Goal: Transaction & Acquisition: Purchase product/service

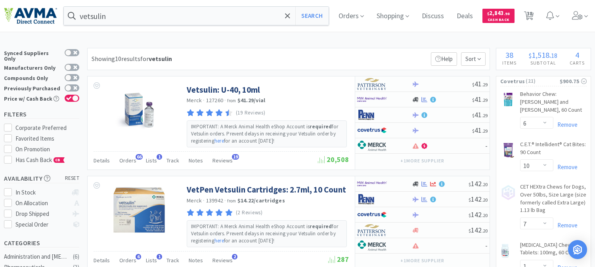
select select "6"
select select "10"
select select "7"
select select "1"
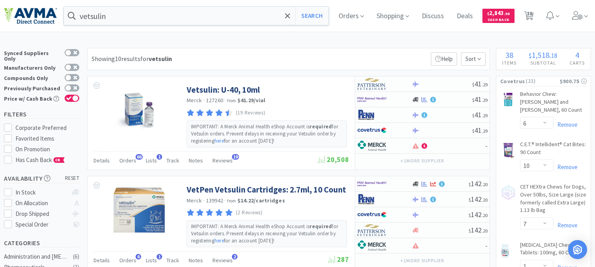
select select "1"
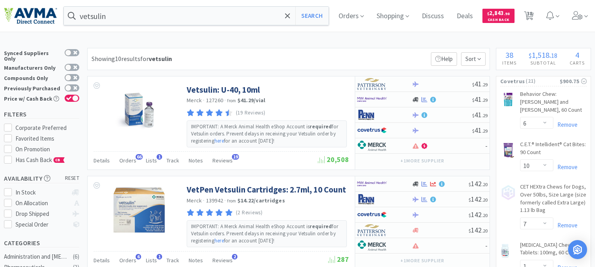
select select "3"
select select "6"
select select "1"
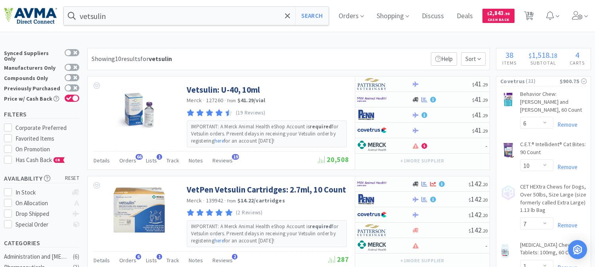
select select "1"
select select "7"
select select "3"
select select "2"
select select "1"
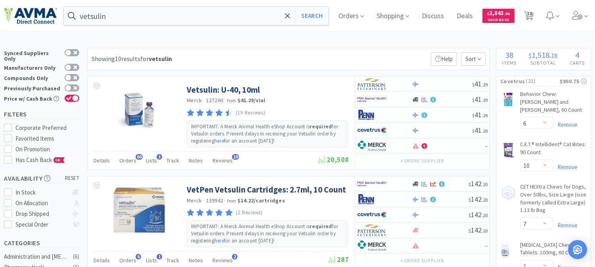
select select "1"
select select "4"
select select "2"
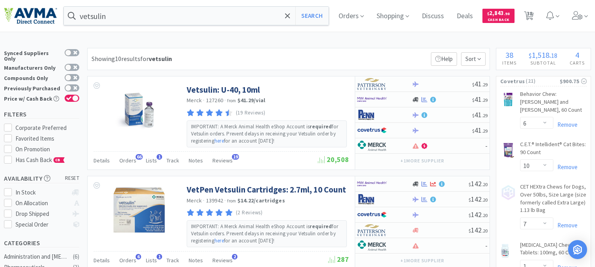
select select "1"
select select "6"
select select "1"
select select "4"
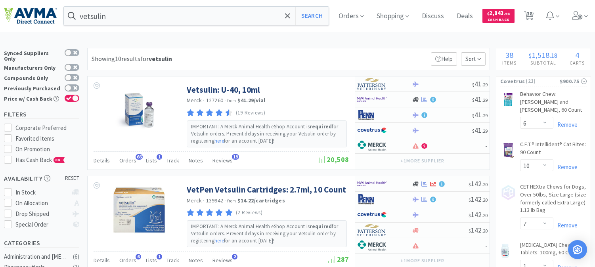
select select "1"
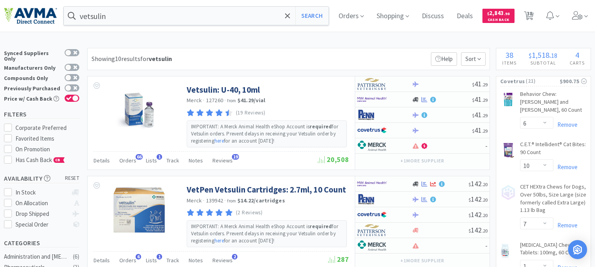
select select "1"
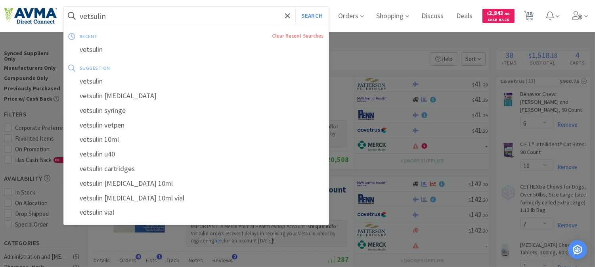
click at [124, 16] on input "vetsulin" at bounding box center [196, 16] width 265 height 18
paste input "501072"
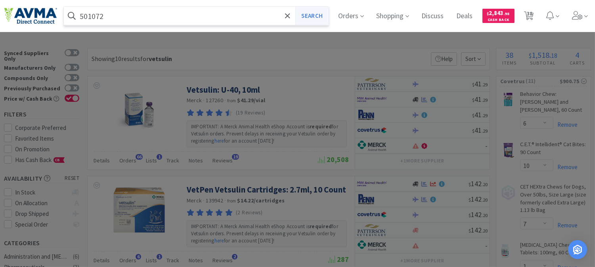
click at [315, 12] on button "Search" at bounding box center [311, 16] width 33 height 18
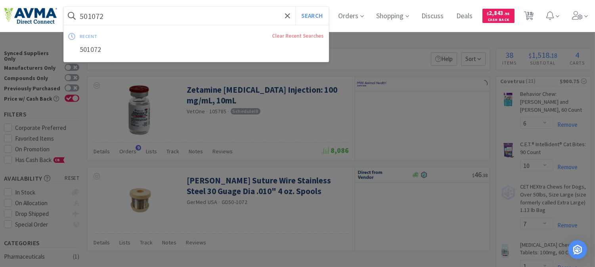
click at [112, 12] on input "501072" at bounding box center [196, 16] width 265 height 18
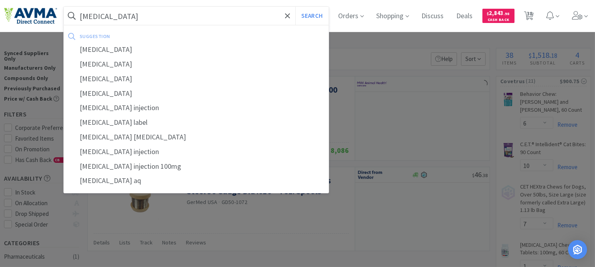
type input "[MEDICAL_DATA]"
click at [295, 7] on button "Search" at bounding box center [311, 16] width 33 height 18
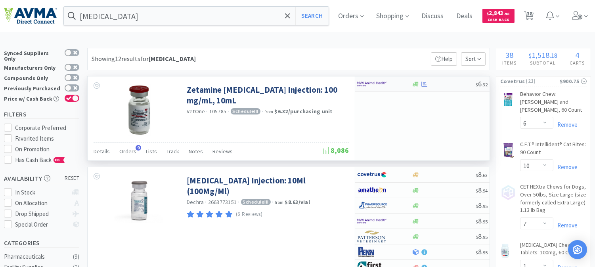
click at [379, 85] on img at bounding box center [372, 84] width 30 height 12
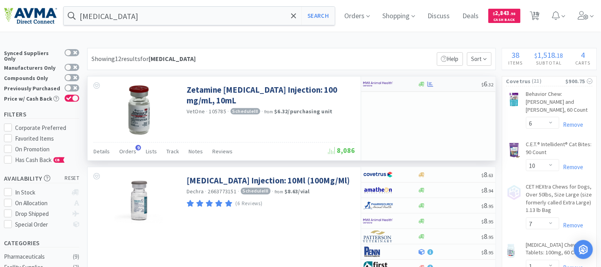
select select "1"
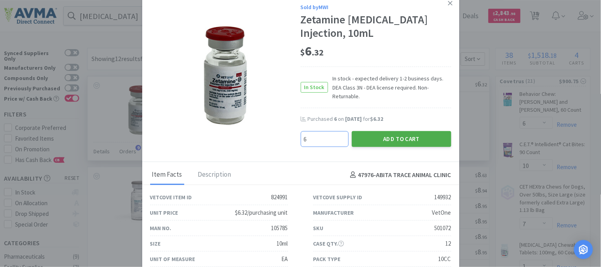
type input "6"
click at [395, 131] on button "Add to Cart" at bounding box center [401, 139] width 99 height 16
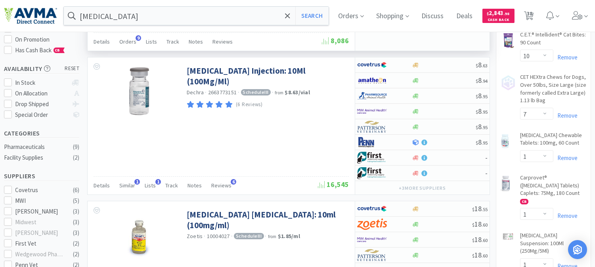
scroll to position [132, 0]
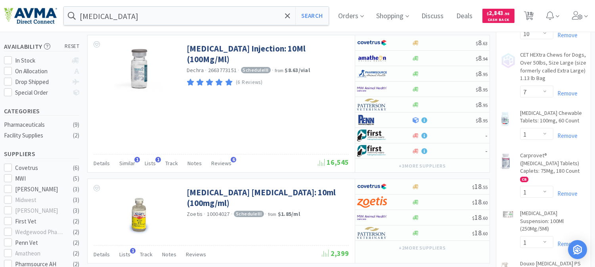
select select "6"
click at [110, 12] on input "[MEDICAL_DATA]" at bounding box center [196, 16] width 265 height 18
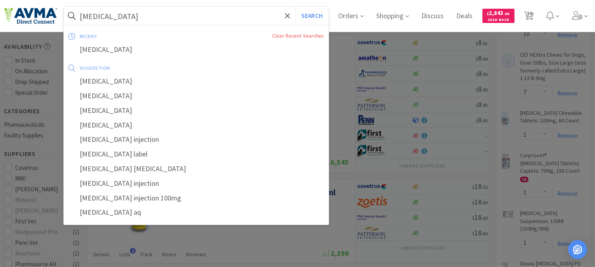
paste input "078939015"
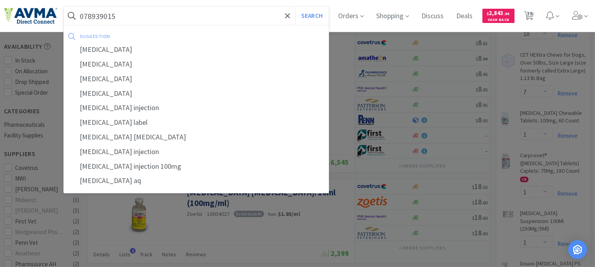
type input "078939015"
click at [295, 7] on button "Search" at bounding box center [311, 16] width 33 height 18
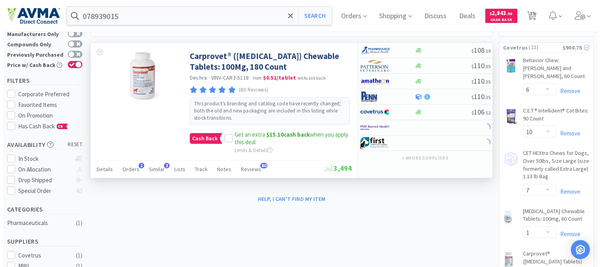
scroll to position [44, 0]
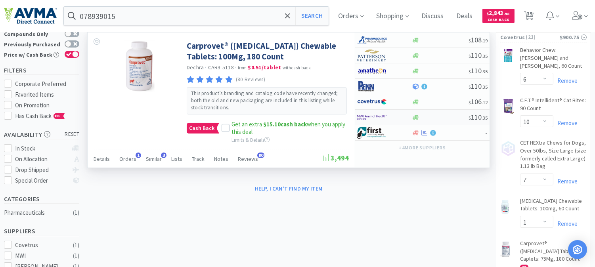
click at [370, 117] on img at bounding box center [372, 117] width 30 height 12
select select "1"
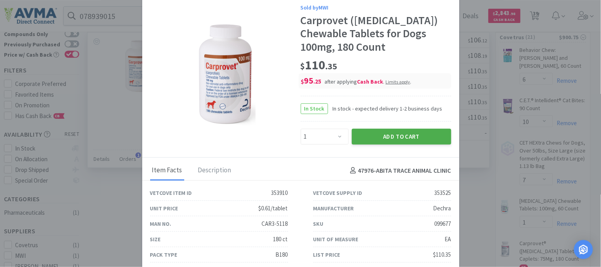
scroll to position [30, 0]
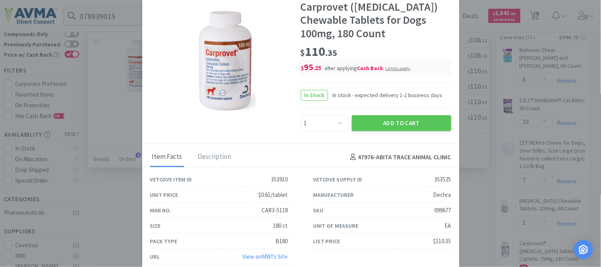
click at [436, 207] on div "099677" at bounding box center [443, 211] width 17 height 10
copy div "099677"
drag, startPoint x: 393, startPoint y: 122, endPoint x: 574, endPoint y: 152, distance: 183.4
click at [393, 122] on button "Add to Cart" at bounding box center [401, 123] width 99 height 16
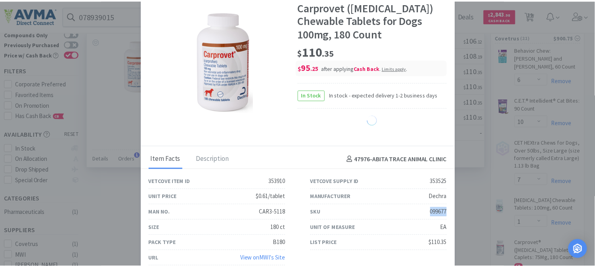
scroll to position [30, 0]
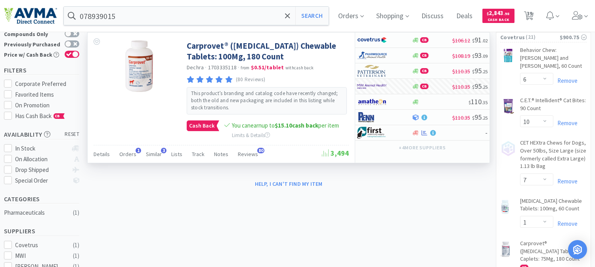
select select "1"
select select "4"
select select "2"
select select "6"
select select "1"
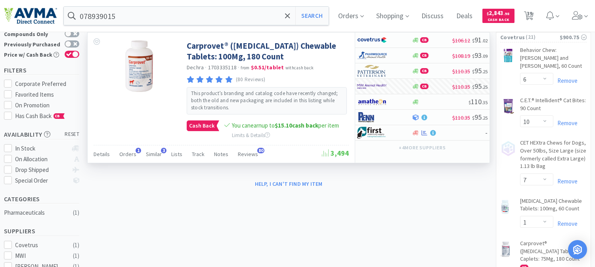
select select "4"
select select "1"
select select "6"
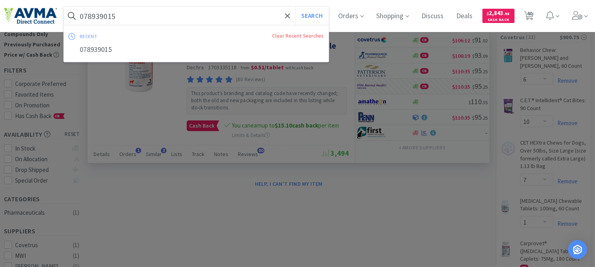
click at [106, 18] on input "078939015" at bounding box center [196, 16] width 265 height 18
paste input "601121"
type input "601121"
click at [320, 15] on button "Search" at bounding box center [311, 16] width 33 height 18
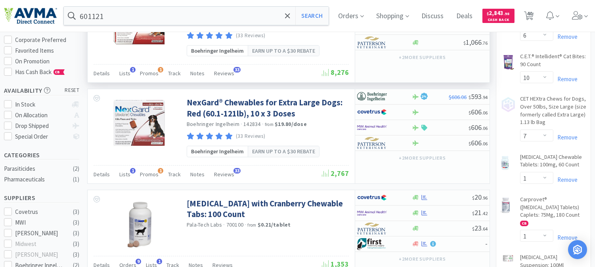
scroll to position [132, 0]
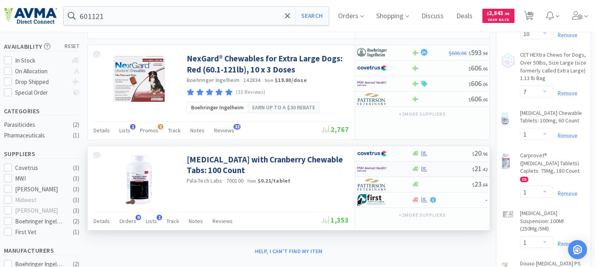
click at [362, 168] on img at bounding box center [372, 169] width 30 height 12
select select "1"
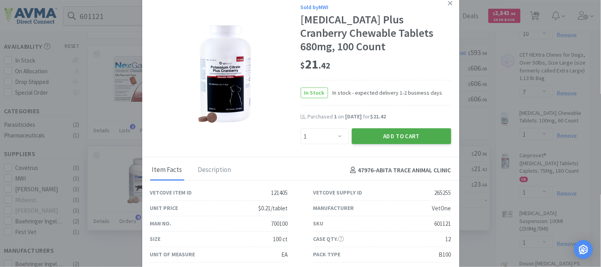
click at [395, 136] on button "Add to Cart" at bounding box center [401, 136] width 99 height 16
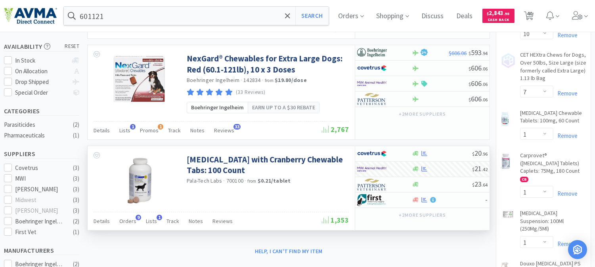
select select "1"
select select "6"
click at [105, 13] on input "601121" at bounding box center [196, 16] width 265 height 18
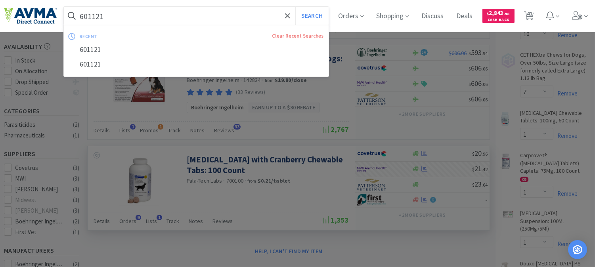
paste input "127260"
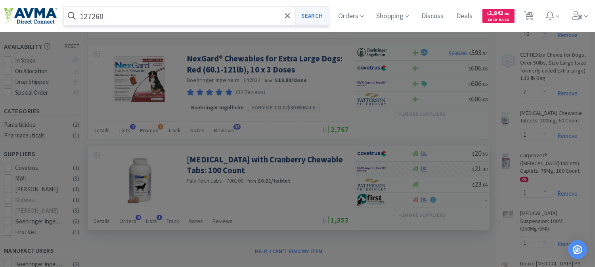
type input "127260"
click at [318, 16] on button "Search" at bounding box center [311, 16] width 33 height 18
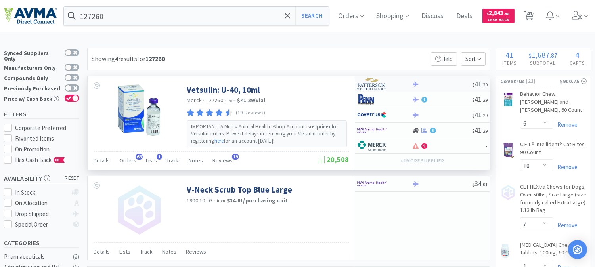
click at [371, 84] on img at bounding box center [372, 84] width 30 height 12
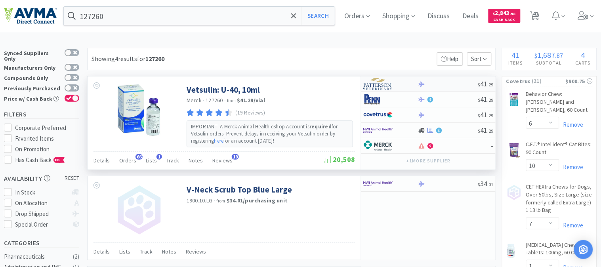
select select "2"
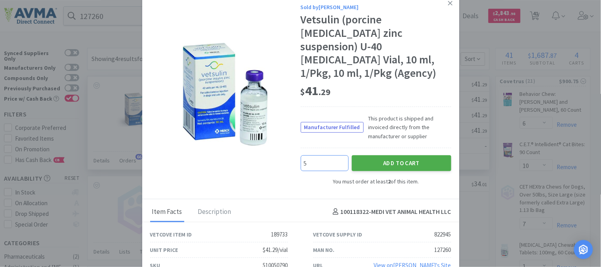
type input "5"
click at [390, 155] on button "Add to Cart" at bounding box center [401, 163] width 99 height 16
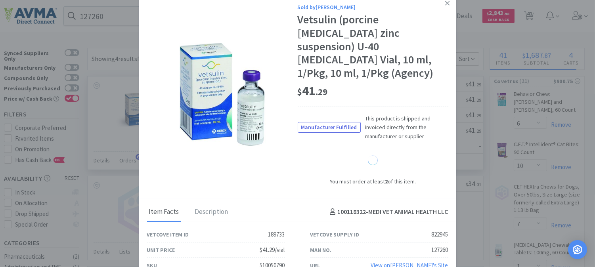
select select "5"
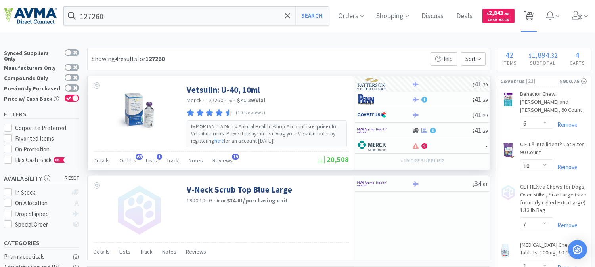
click at [532, 15] on span "42" at bounding box center [529, 14] width 6 height 32
select select "6"
select select "10"
select select "7"
select select "1"
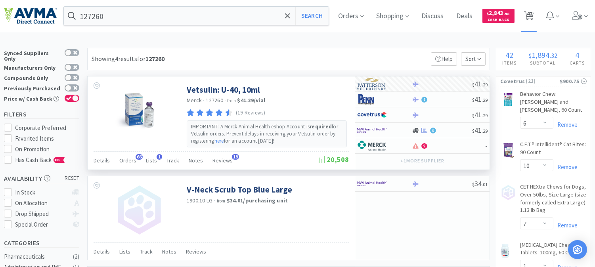
select select "1"
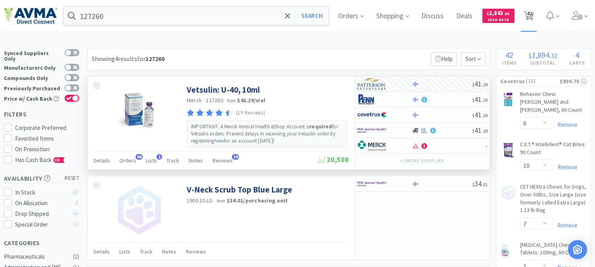
select select "1"
select select "3"
select select "6"
select select "1"
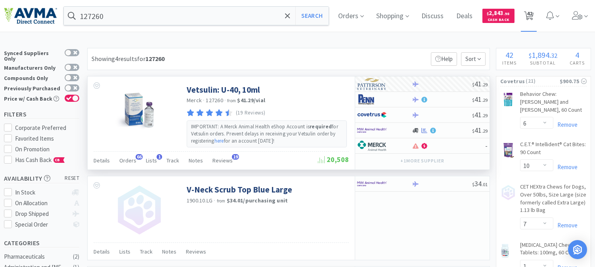
select select "1"
select select "7"
select select "3"
select select "2"
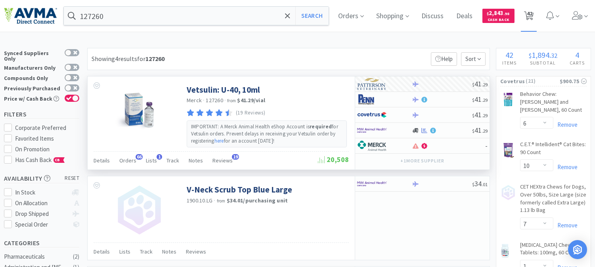
select select "1"
select select "2"
select select "1"
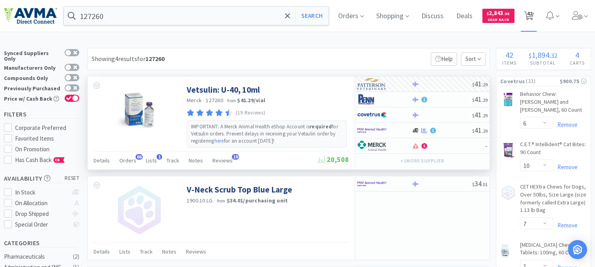
select select "1"
select select "4"
select select "2"
select select "1"
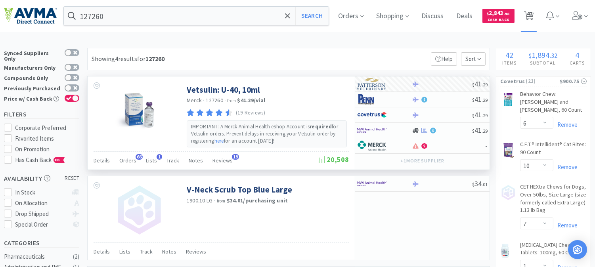
select select "6"
select select "1"
select select "4"
select select "1"
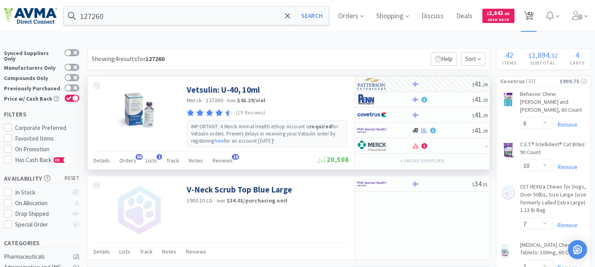
select select "1"
select select "6"
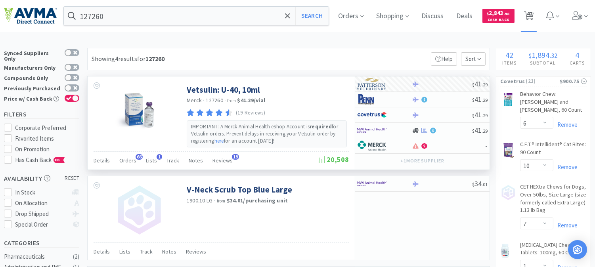
select select "1"
select select "5"
select select "1"
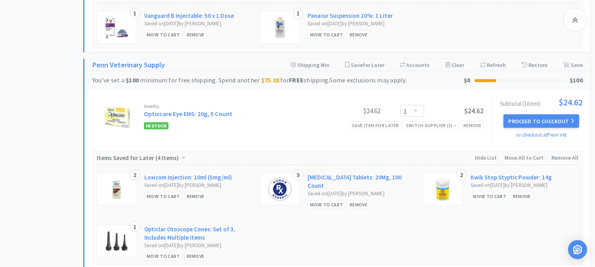
scroll to position [2244, 0]
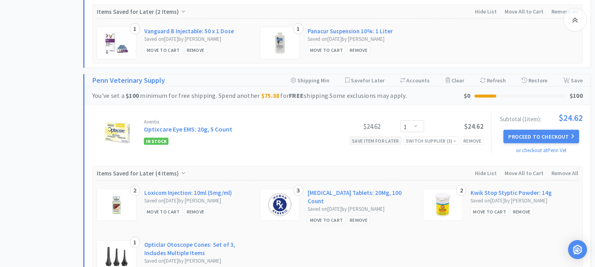
click at [374, 137] on div "Save item for later" at bounding box center [375, 141] width 52 height 8
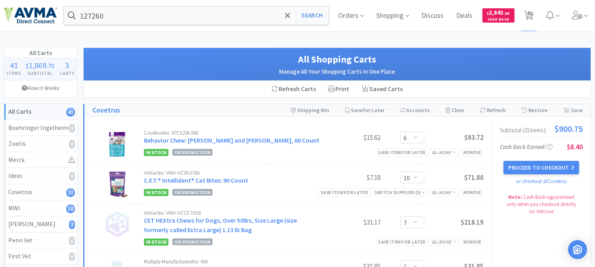
scroll to position [0, 0]
click at [128, 18] on input "127260" at bounding box center [196, 16] width 265 height 18
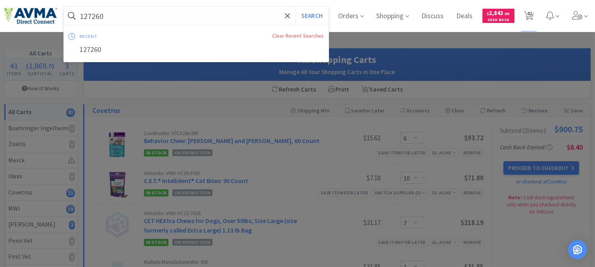
paste input "BUT66001"
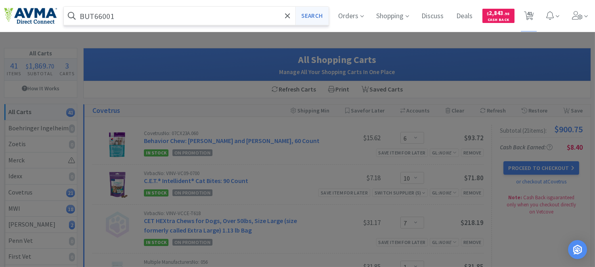
type input "BUT66001"
click at [311, 13] on button "Search" at bounding box center [311, 16] width 33 height 18
select select "6"
select select "10"
select select "7"
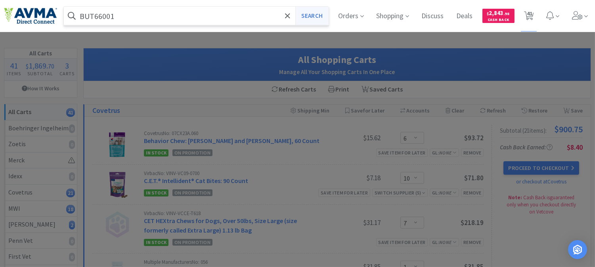
select select "1"
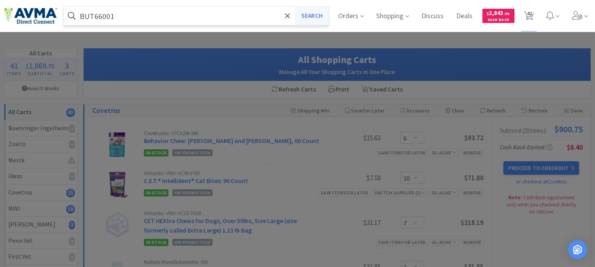
select select "1"
select select "3"
select select "6"
select select "1"
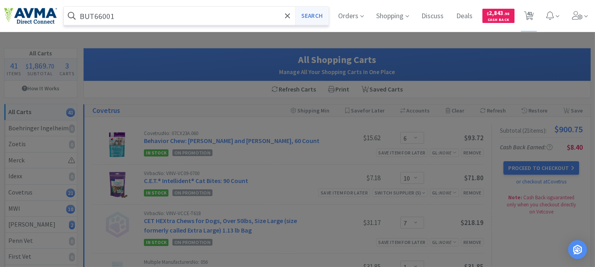
select select "1"
select select "7"
select select "3"
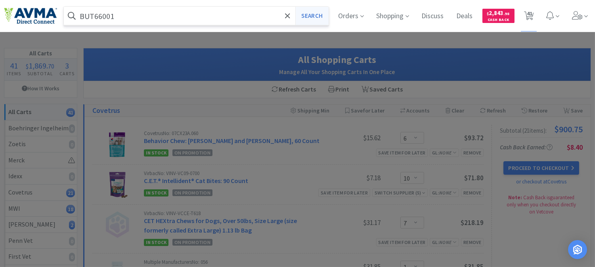
select select "2"
select select "1"
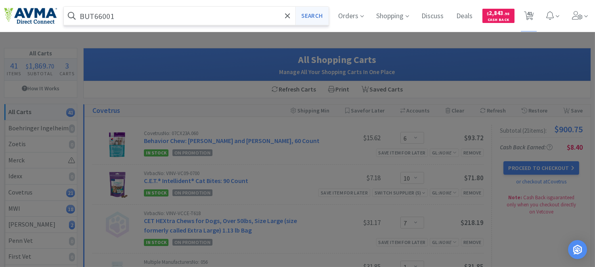
select select "1"
select select "4"
select select "2"
select select "1"
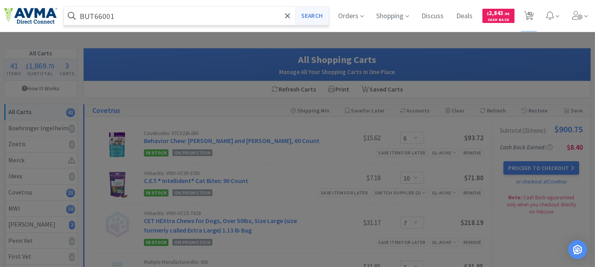
select select "6"
select select "1"
select select "4"
select select "1"
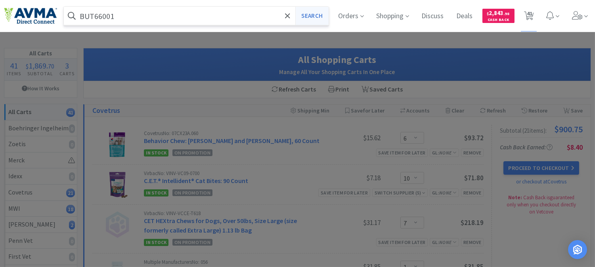
select select "1"
select select "6"
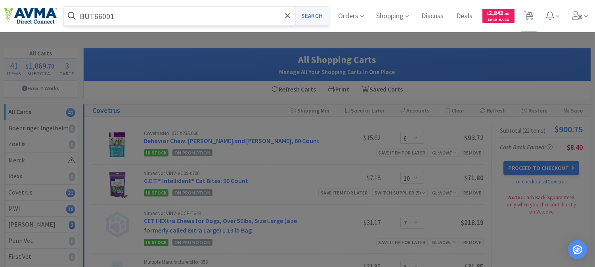
select select "1"
select select "5"
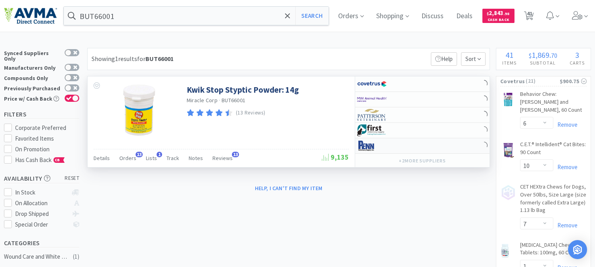
click at [365, 147] on img at bounding box center [372, 146] width 30 height 12
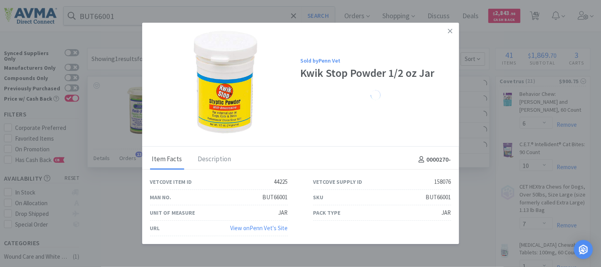
select select "1"
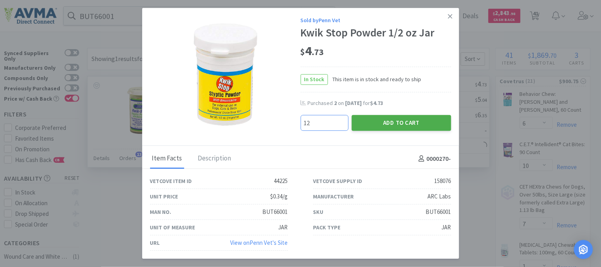
type input "12"
click at [395, 128] on button "Add to Cart" at bounding box center [401, 123] width 99 height 16
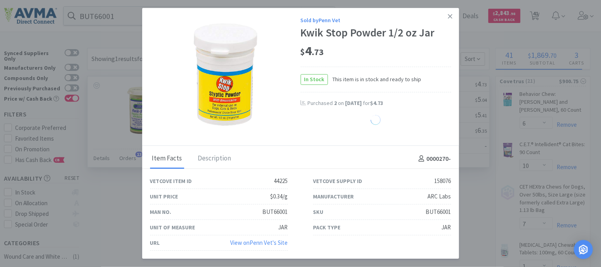
select select "12"
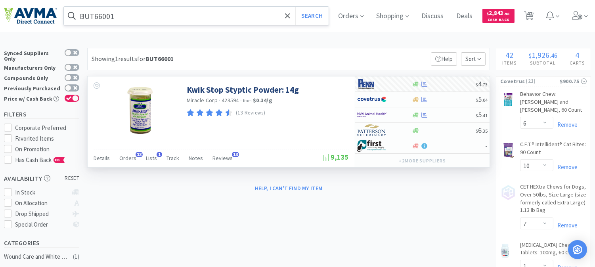
click at [135, 18] on input "BUT66001" at bounding box center [196, 16] width 265 height 18
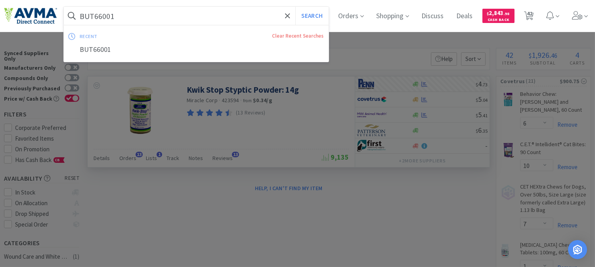
paste input "ZYV2020"
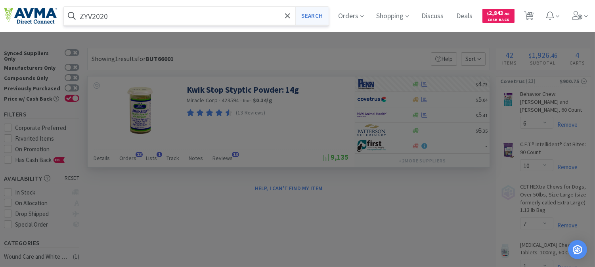
type input "ZYV2020"
click at [321, 12] on button "Search" at bounding box center [311, 16] width 33 height 18
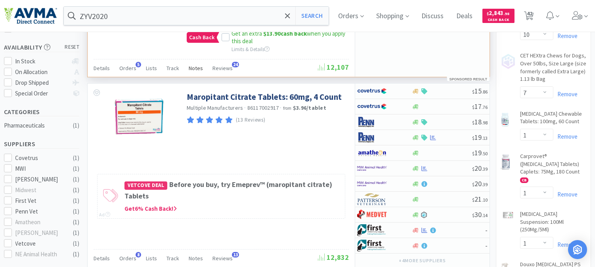
scroll to position [132, 0]
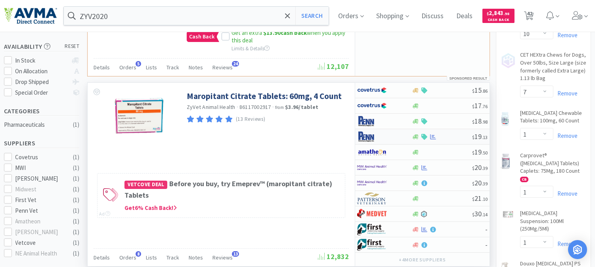
click at [365, 131] on img at bounding box center [372, 137] width 30 height 12
select select "1"
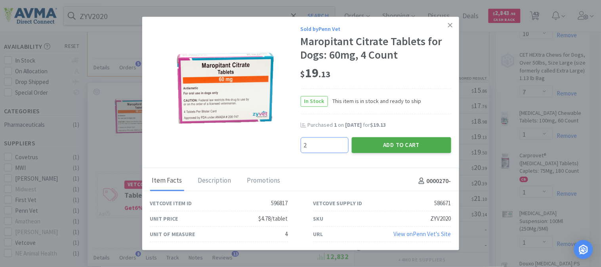
type input "2"
click at [406, 141] on button "Add to Cart" at bounding box center [401, 145] width 99 height 16
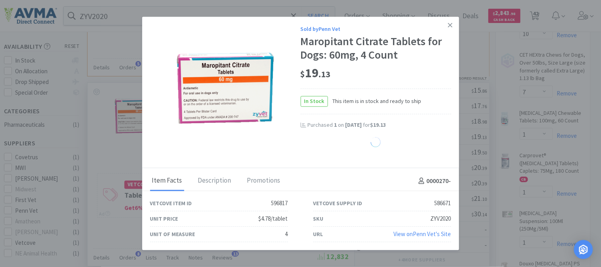
select select "2"
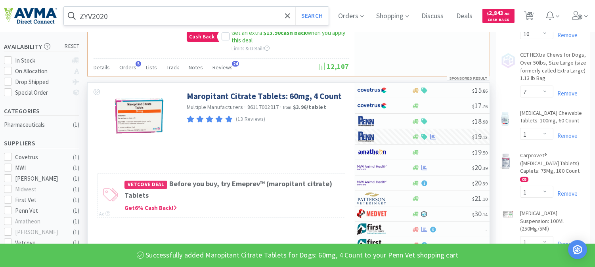
click at [116, 13] on input "ZYV2020" at bounding box center [196, 16] width 265 height 18
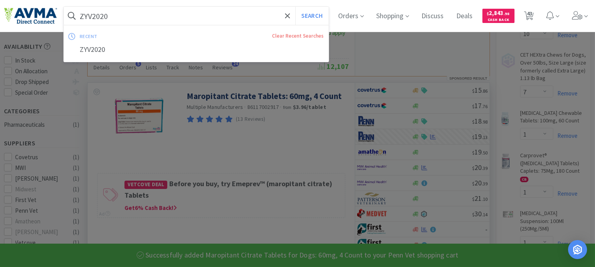
paste input "PVS8200S"
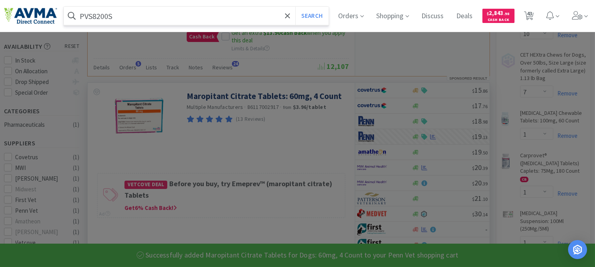
type input "PVS8200S"
click at [295, 7] on button "Search" at bounding box center [311, 16] width 33 height 18
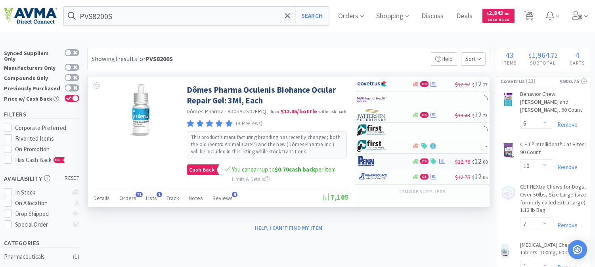
click at [369, 160] on img at bounding box center [372, 161] width 30 height 12
select select "1"
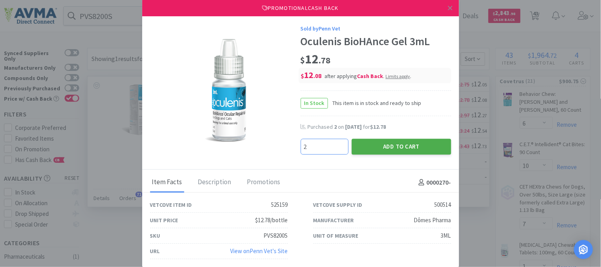
type input "2"
click at [395, 145] on button "Add to Cart" at bounding box center [401, 147] width 99 height 16
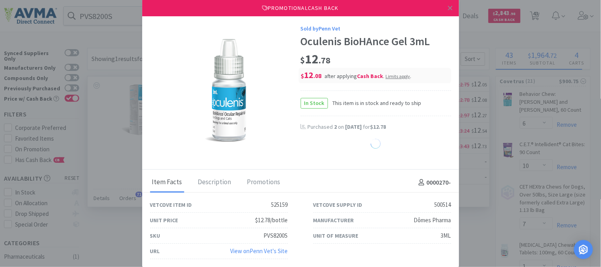
select select "2"
select select "12"
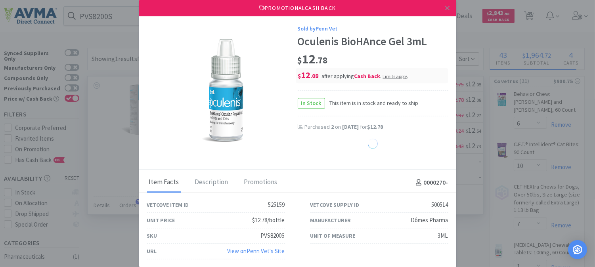
select select "2"
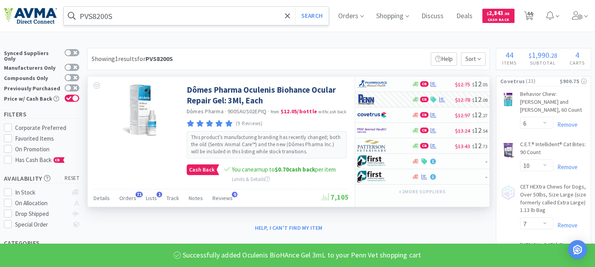
click at [127, 15] on input "PVS8200S" at bounding box center [196, 16] width 265 height 18
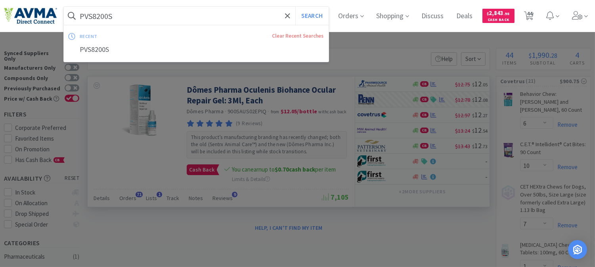
paste input "UPJ58401"
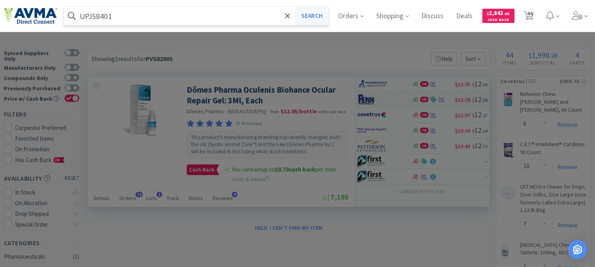
type input "UPJ58401"
click at [319, 17] on button "Search" at bounding box center [311, 16] width 33 height 18
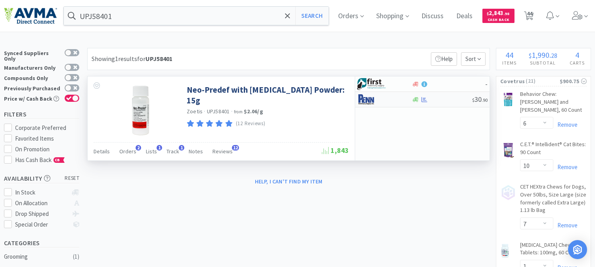
click at [367, 98] on img at bounding box center [372, 99] width 30 height 12
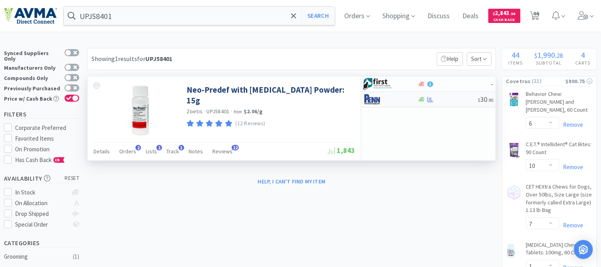
select select "1"
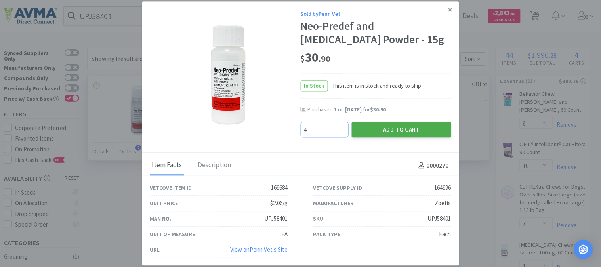
type input "4"
click at [393, 132] on button "Add to Cart" at bounding box center [401, 130] width 99 height 16
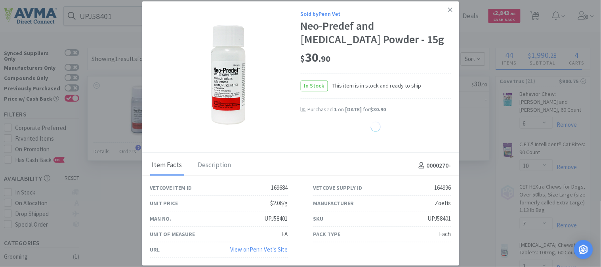
select select "4"
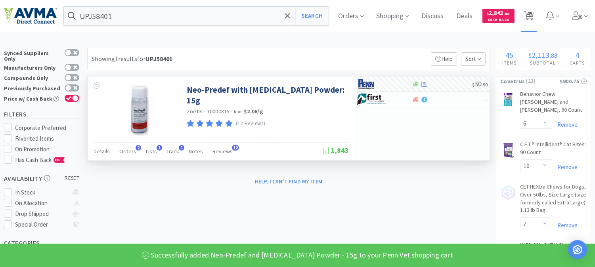
click at [532, 13] on span "45" at bounding box center [529, 14] width 6 height 32
select select "6"
select select "10"
select select "7"
select select "1"
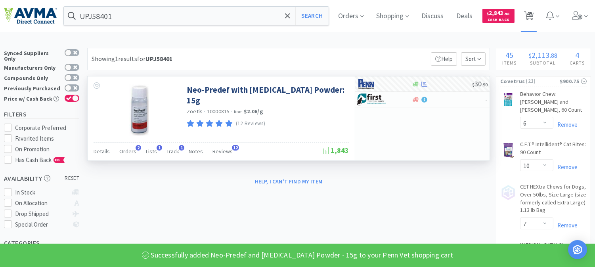
select select "1"
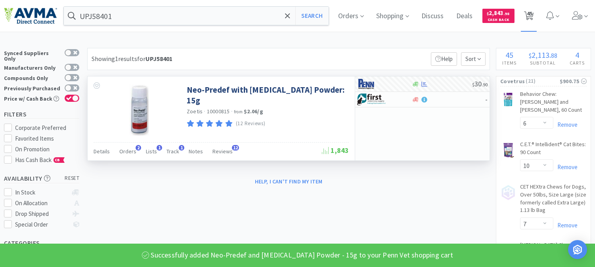
select select "1"
select select "3"
select select "6"
select select "1"
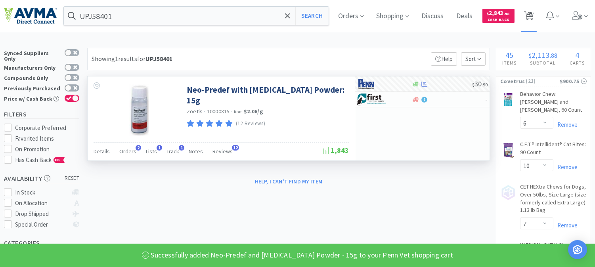
select select "1"
select select "7"
select select "3"
select select "2"
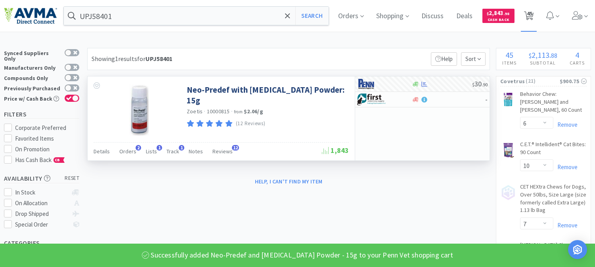
select select "1"
select select "2"
select select "1"
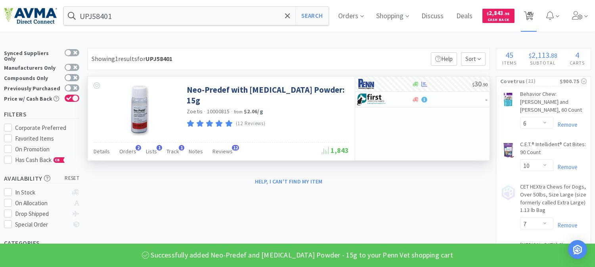
select select "1"
select select "4"
select select "2"
select select "1"
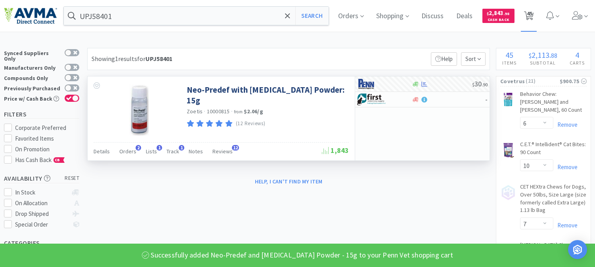
select select "6"
select select "1"
select select "4"
select select "1"
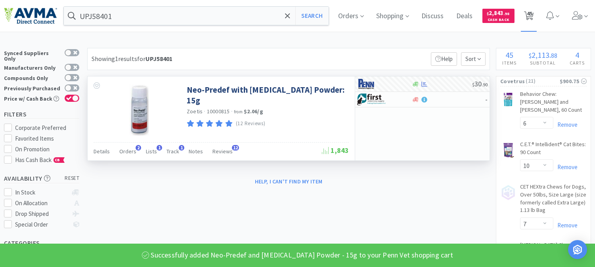
select select "1"
select select "6"
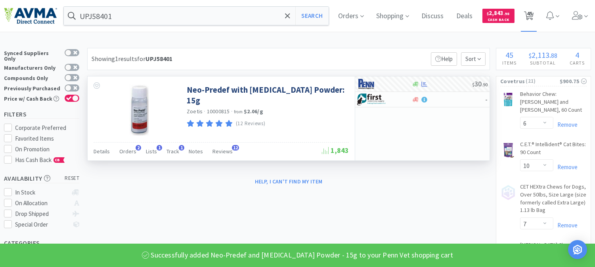
select select "1"
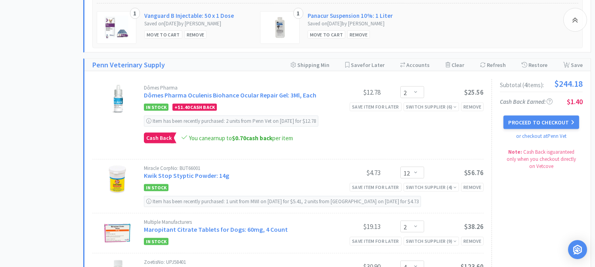
scroll to position [2244, 0]
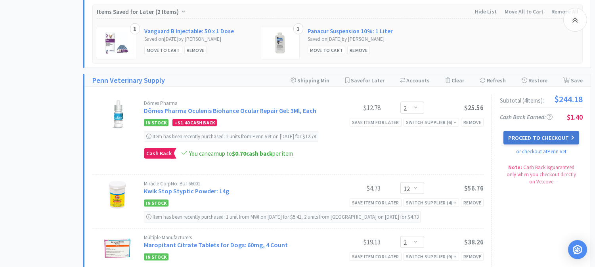
click at [547, 131] on button "Proceed to Checkout" at bounding box center [540, 137] width 75 height 13
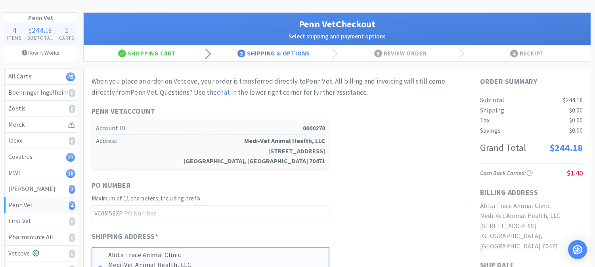
scroll to position [88, 0]
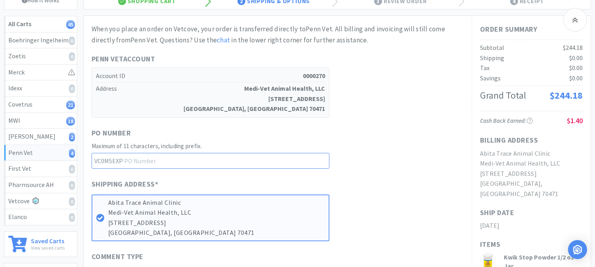
click at [131, 164] on input "text" at bounding box center [210, 161] width 238 height 16
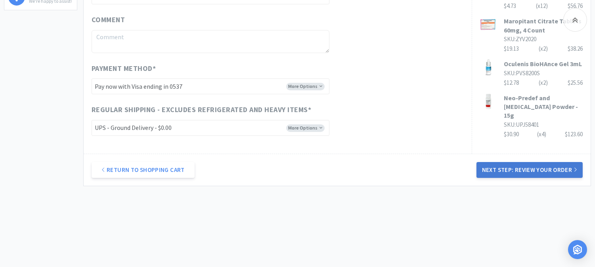
click at [523, 167] on button "Next Step: Review Your Order" at bounding box center [529, 170] width 106 height 16
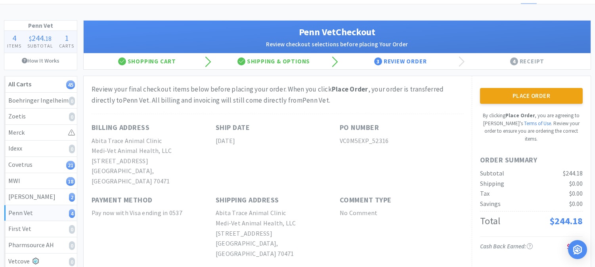
scroll to position [0, 0]
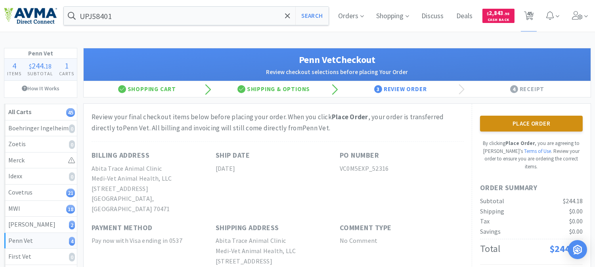
click at [551, 125] on button "Place Order" at bounding box center [531, 124] width 103 height 16
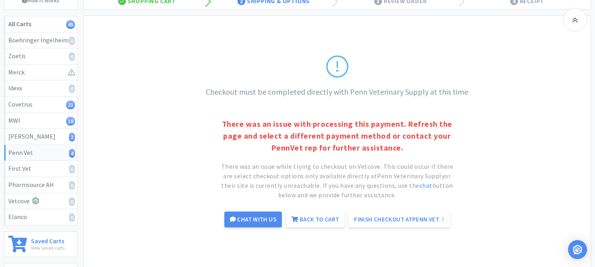
scroll to position [176, 0]
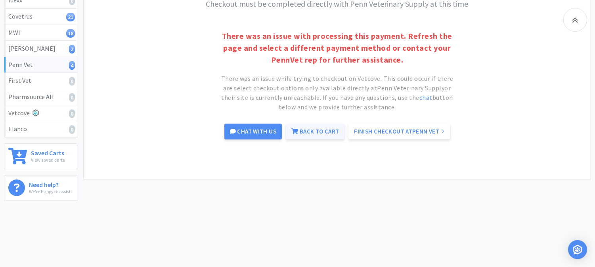
click at [317, 131] on link "Back to Cart" at bounding box center [315, 132] width 59 height 16
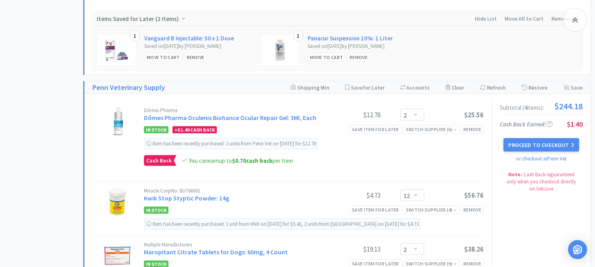
scroll to position [2288, 0]
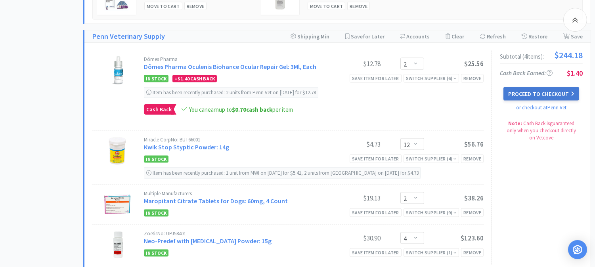
click at [529, 87] on button "Proceed to Checkout" at bounding box center [540, 93] width 75 height 13
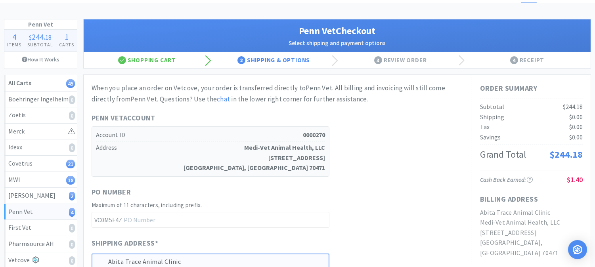
scroll to position [88, 0]
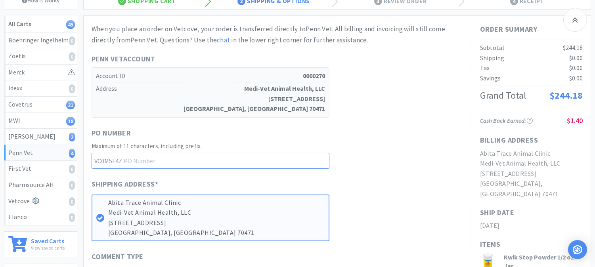
click at [137, 163] on input "text" at bounding box center [210, 161] width 238 height 16
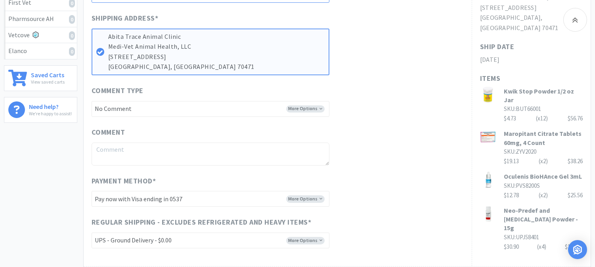
scroll to position [264, 0]
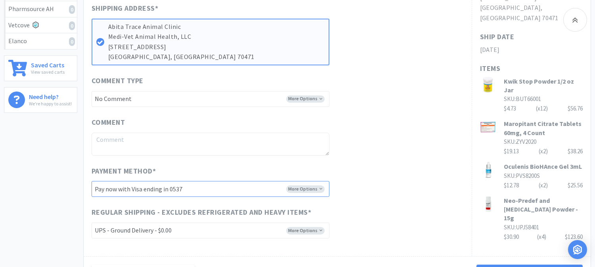
click at [193, 186] on select "-------- Pay now with Visa ending in 0537 Pay now with Visa ending in 4277 Pay …" at bounding box center [210, 189] width 238 height 16
click at [91, 181] on select "-------- Pay now with Visa ending in 0537 Pay now with Visa ending in 4277 Pay …" at bounding box center [210, 189] width 238 height 16
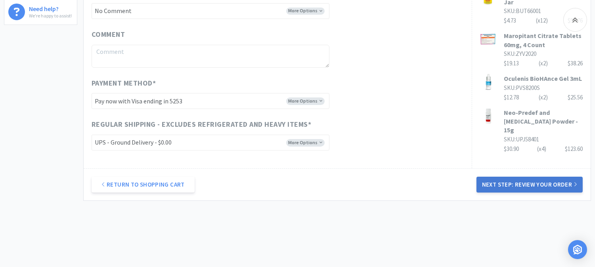
click at [509, 186] on button "Next Step: Review Your Order" at bounding box center [529, 185] width 106 height 16
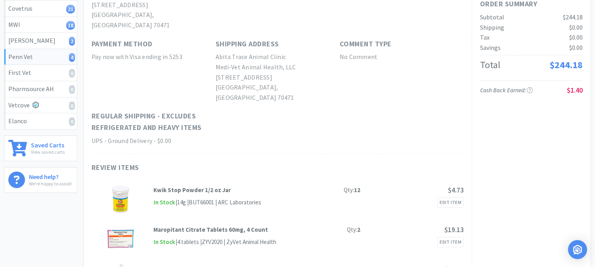
scroll to position [0, 0]
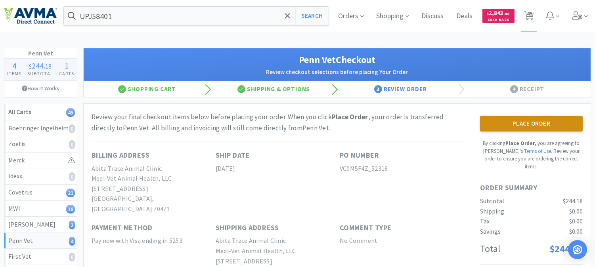
click at [506, 128] on button "Place Order" at bounding box center [531, 124] width 103 height 16
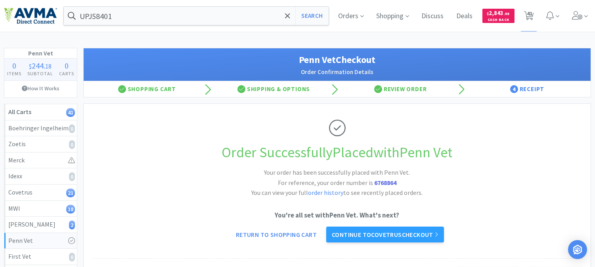
click at [385, 182] on strong "6768864" at bounding box center [385, 183] width 22 height 8
copy strong "6768864"
click at [530, 16] on span "41" at bounding box center [529, 14] width 6 height 32
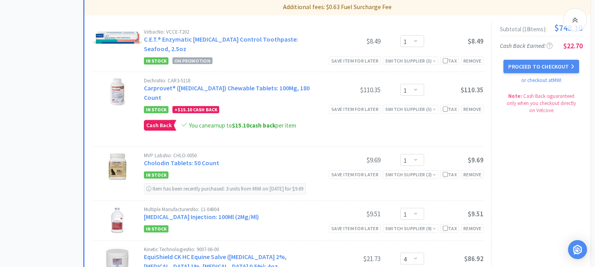
scroll to position [1100, 0]
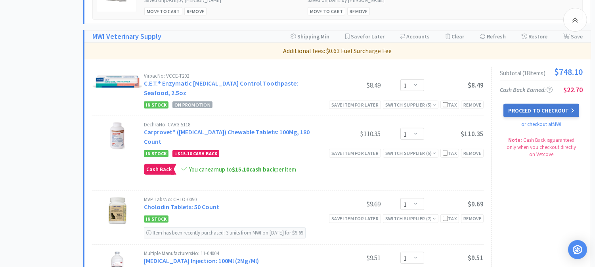
click at [551, 111] on button "Proceed to Checkout" at bounding box center [540, 110] width 75 height 13
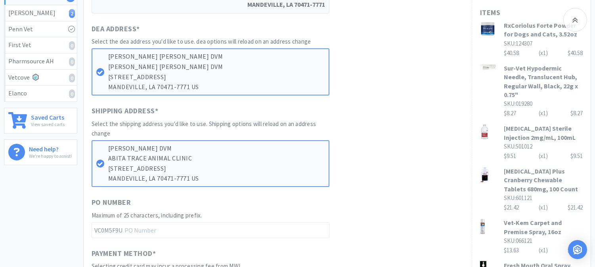
scroll to position [220, 0]
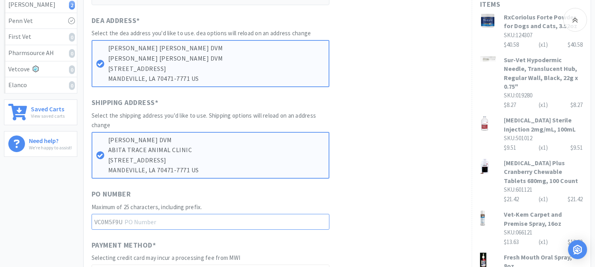
click at [175, 219] on input "text" at bounding box center [210, 222] width 238 height 16
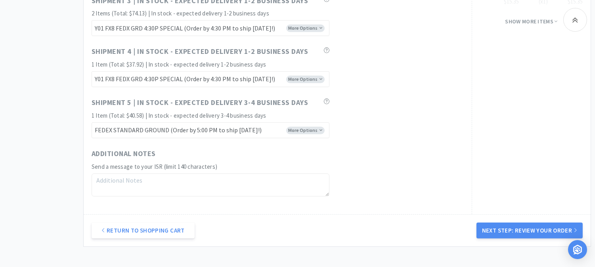
scroll to position [704, 0]
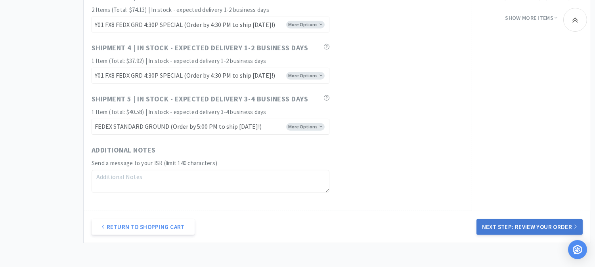
click at [512, 225] on button "Next Step: Review Your Order" at bounding box center [529, 227] width 106 height 16
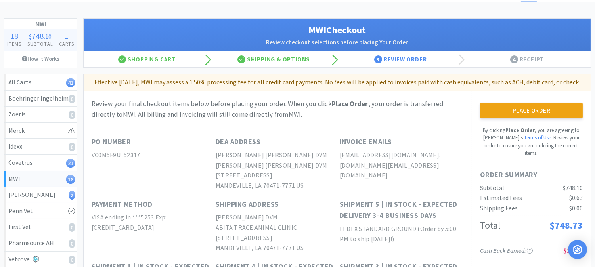
scroll to position [44, 0]
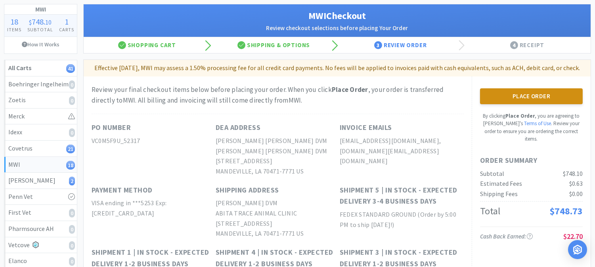
click at [537, 104] on button "Place Order" at bounding box center [531, 96] width 103 height 16
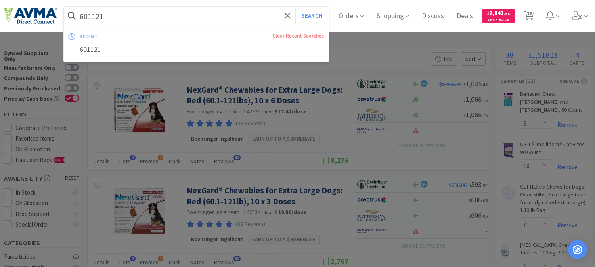
select select "6"
select select "10"
select select "7"
select select "1"
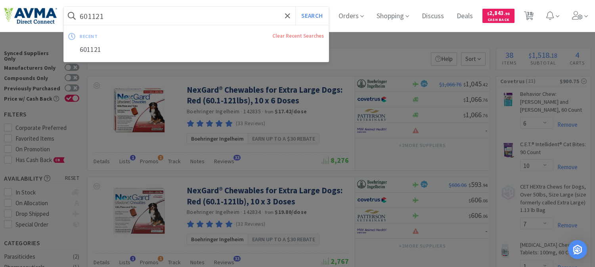
select select "1"
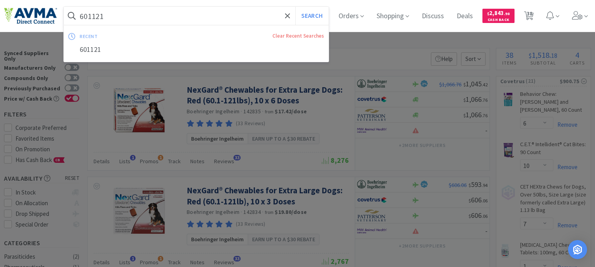
select select "3"
select select "6"
select select "1"
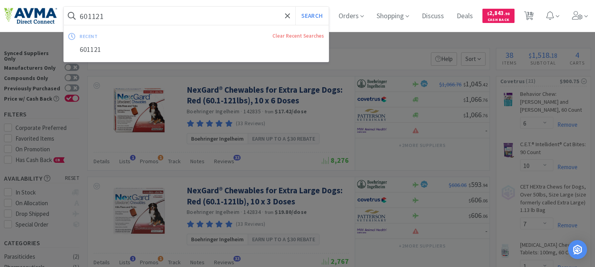
select select "1"
select select "7"
select select "3"
select select "2"
select select "1"
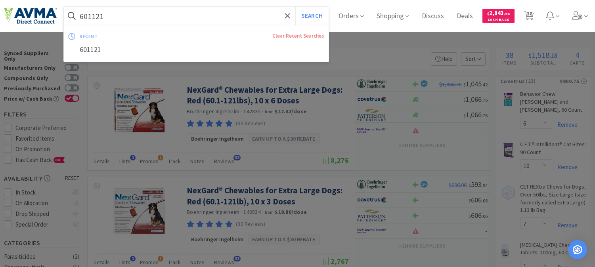
select select "1"
select select "4"
select select "2"
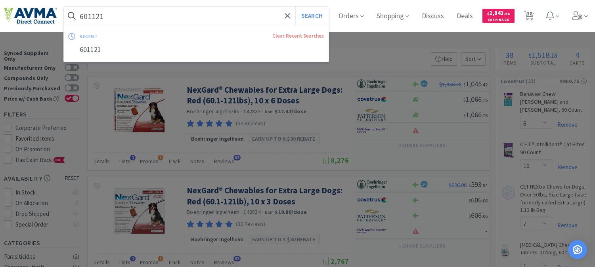
select select "1"
select select "6"
select select "1"
select select "4"
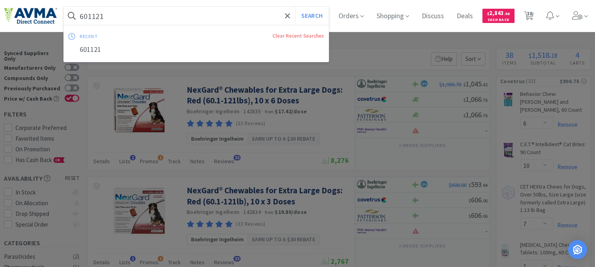
select select "1"
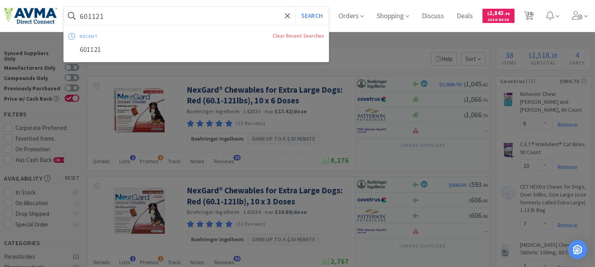
select select "1"
click at [117, 15] on input "601121" at bounding box center [196, 16] width 265 height 18
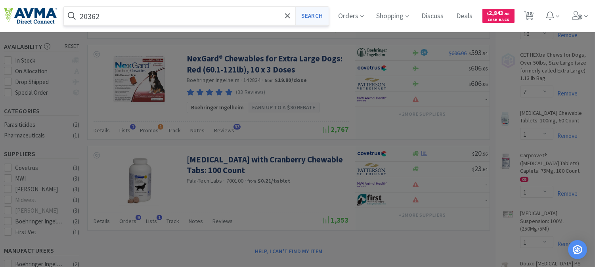
click at [324, 14] on button "Search" at bounding box center [311, 16] width 33 height 18
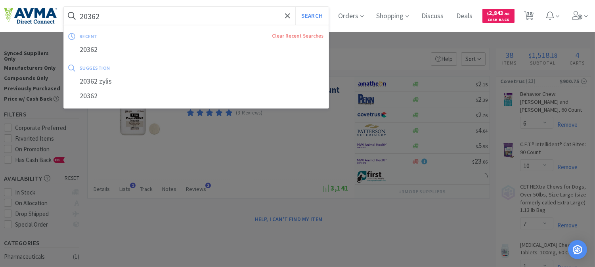
click at [141, 16] on input "20362" at bounding box center [196, 16] width 265 height 18
paste input "116037"
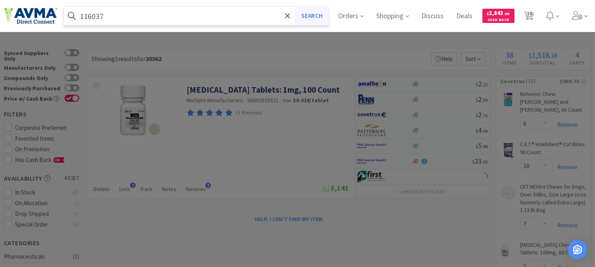
click at [321, 18] on button "Search" at bounding box center [311, 16] width 33 height 18
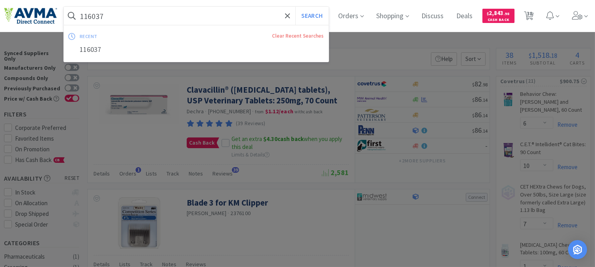
click at [127, 14] on input "116037" at bounding box center [196, 16] width 265 height 18
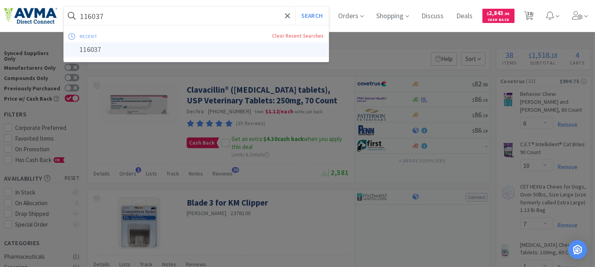
paste input "7033-443-07"
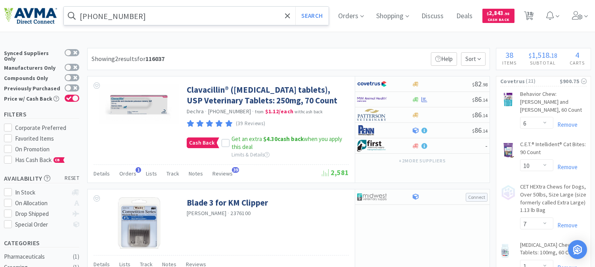
click at [369, 84] on div at bounding box center [297, 133] width 595 height 267
click at [320, 15] on button "Search" at bounding box center [311, 16] width 33 height 18
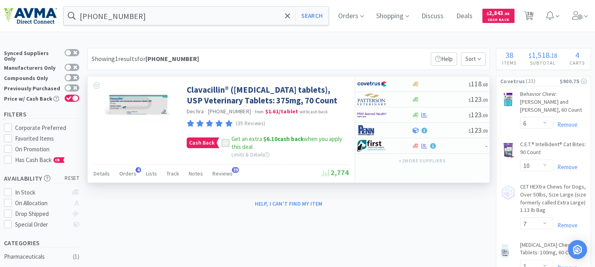
click at [224, 145] on icon at bounding box center [225, 143] width 5 height 4
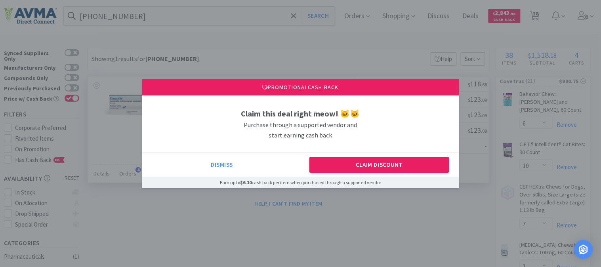
click at [326, 160] on div "Dismiss Claim Discount" at bounding box center [300, 164] width 317 height 24
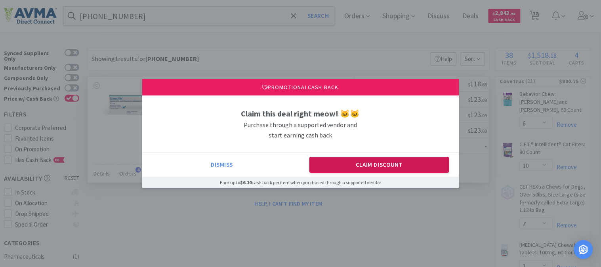
click at [330, 163] on button "Claim Discount" at bounding box center [379, 165] width 140 height 16
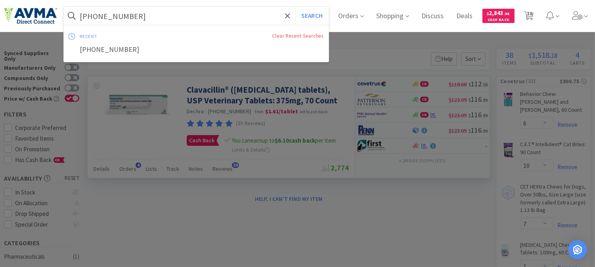
click at [198, 17] on input "17033-443-07" at bounding box center [196, 16] width 265 height 18
paste input "070831"
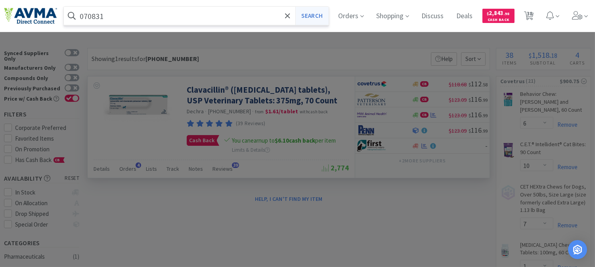
click at [327, 14] on button "Search" at bounding box center [311, 16] width 33 height 18
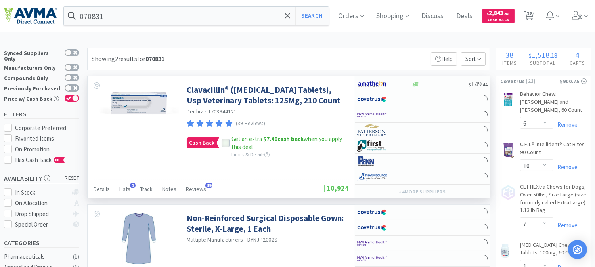
click at [226, 147] on span at bounding box center [226, 143] width 6 height 7
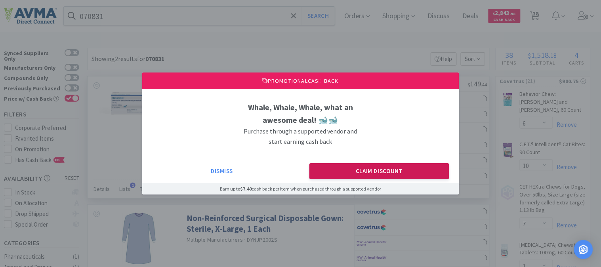
click at [351, 168] on button "Claim Discount" at bounding box center [379, 171] width 140 height 16
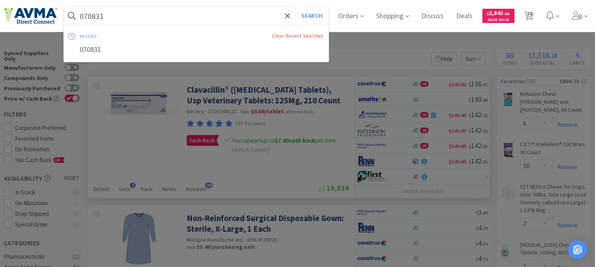
click at [123, 15] on input "070831" at bounding box center [196, 16] width 265 height 18
paste input "26637-642-1"
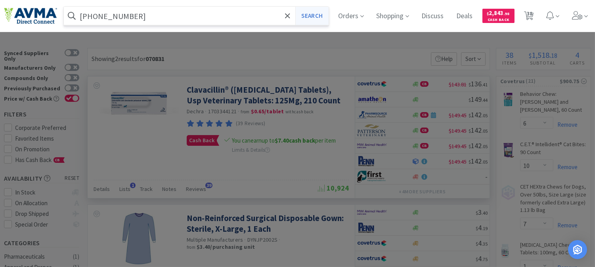
click at [315, 15] on button "Search" at bounding box center [311, 16] width 33 height 18
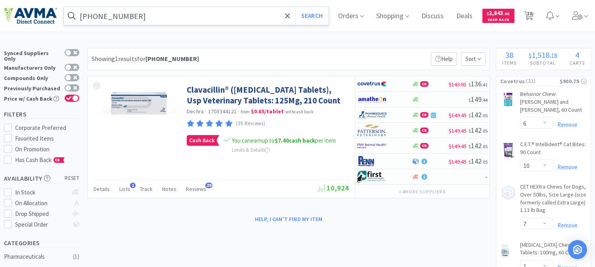
click at [160, 22] on input "26637-642-11" at bounding box center [196, 16] width 265 height 18
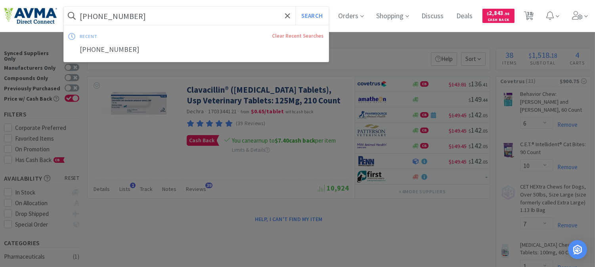
paste input "074298"
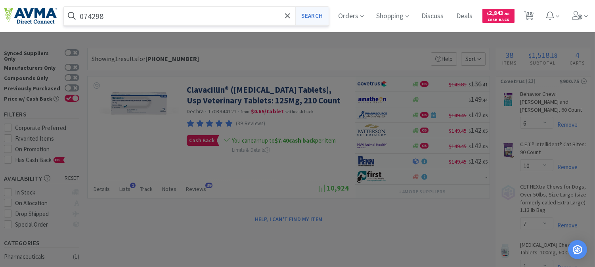
click at [318, 13] on button "Search" at bounding box center [311, 16] width 33 height 18
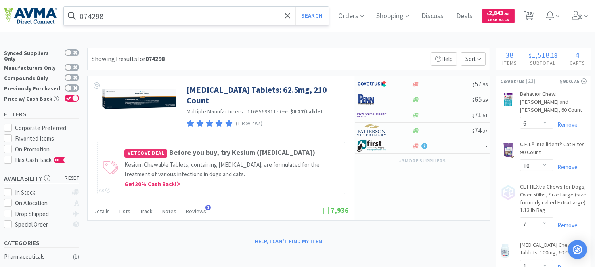
click at [129, 14] on input "074298" at bounding box center [196, 16] width 265 height 18
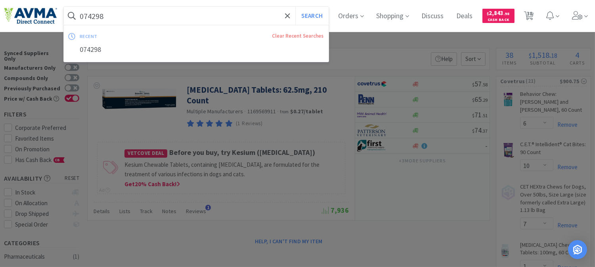
paste input "17033-442-07"
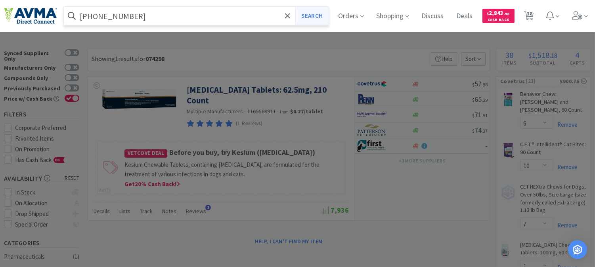
click at [318, 16] on button "Search" at bounding box center [311, 16] width 33 height 18
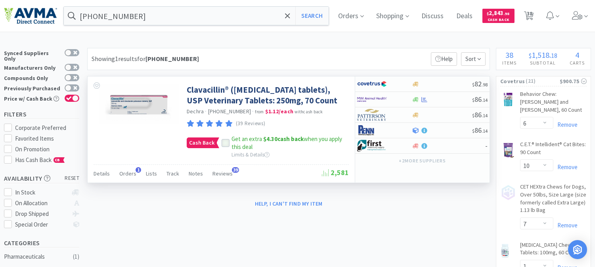
click at [223, 146] on icon at bounding box center [226, 143] width 6 height 6
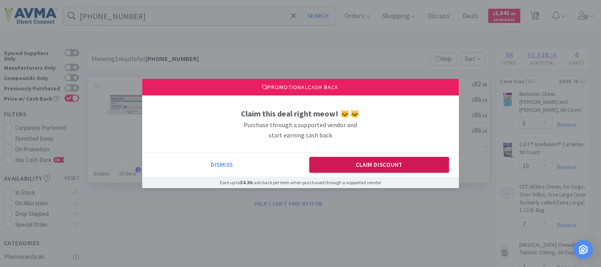
click at [378, 165] on button "Claim Discount" at bounding box center [379, 165] width 140 height 16
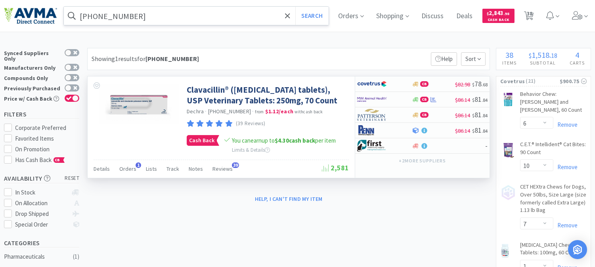
click at [150, 18] on input "17033-442-07" at bounding box center [196, 16] width 265 height 18
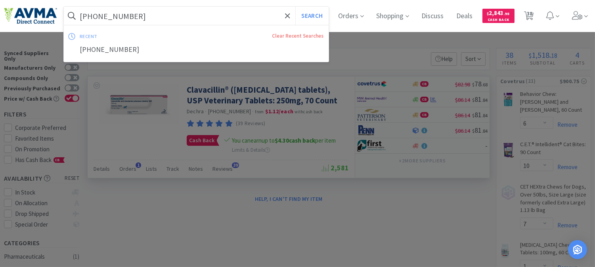
paste input "3"
type input "17033-443-07"
click at [313, 15] on button "Search" at bounding box center [311, 16] width 33 height 18
